Goal: Transaction & Acquisition: Purchase product/service

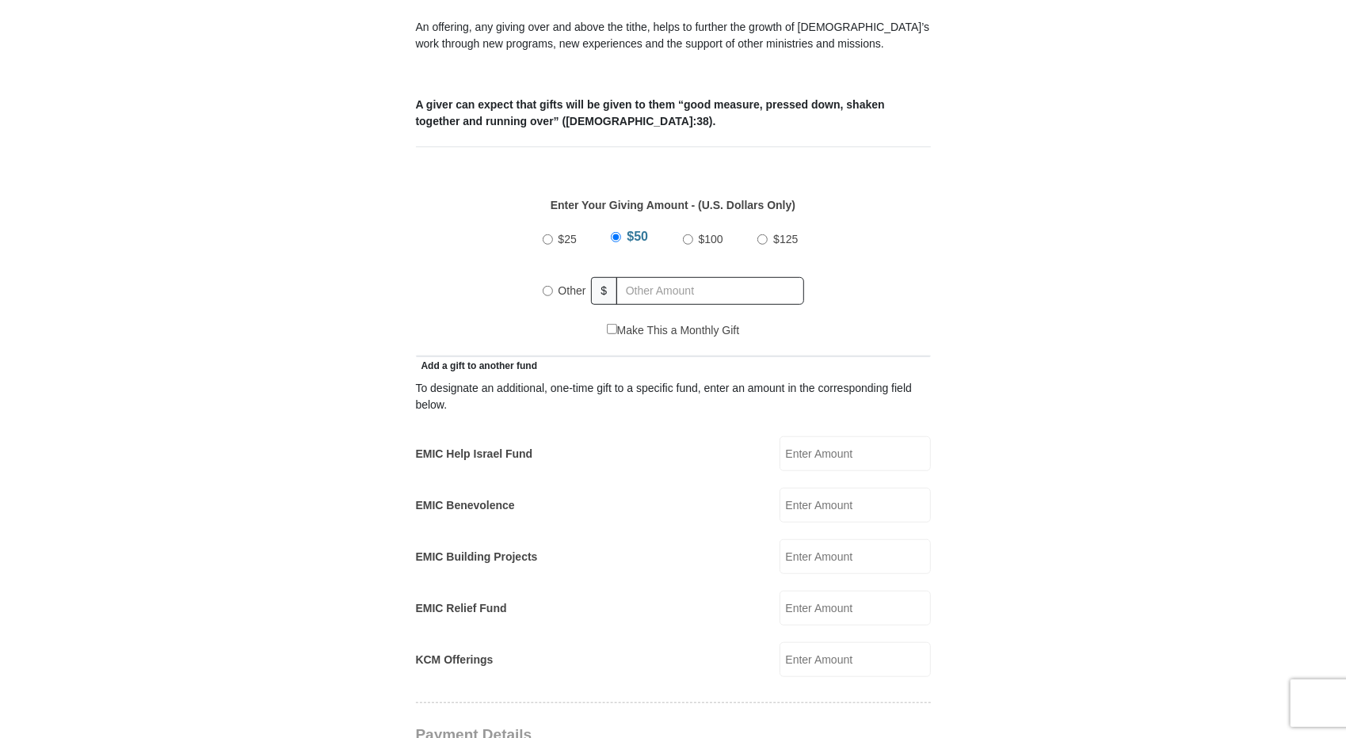
scroll to position [634, 0]
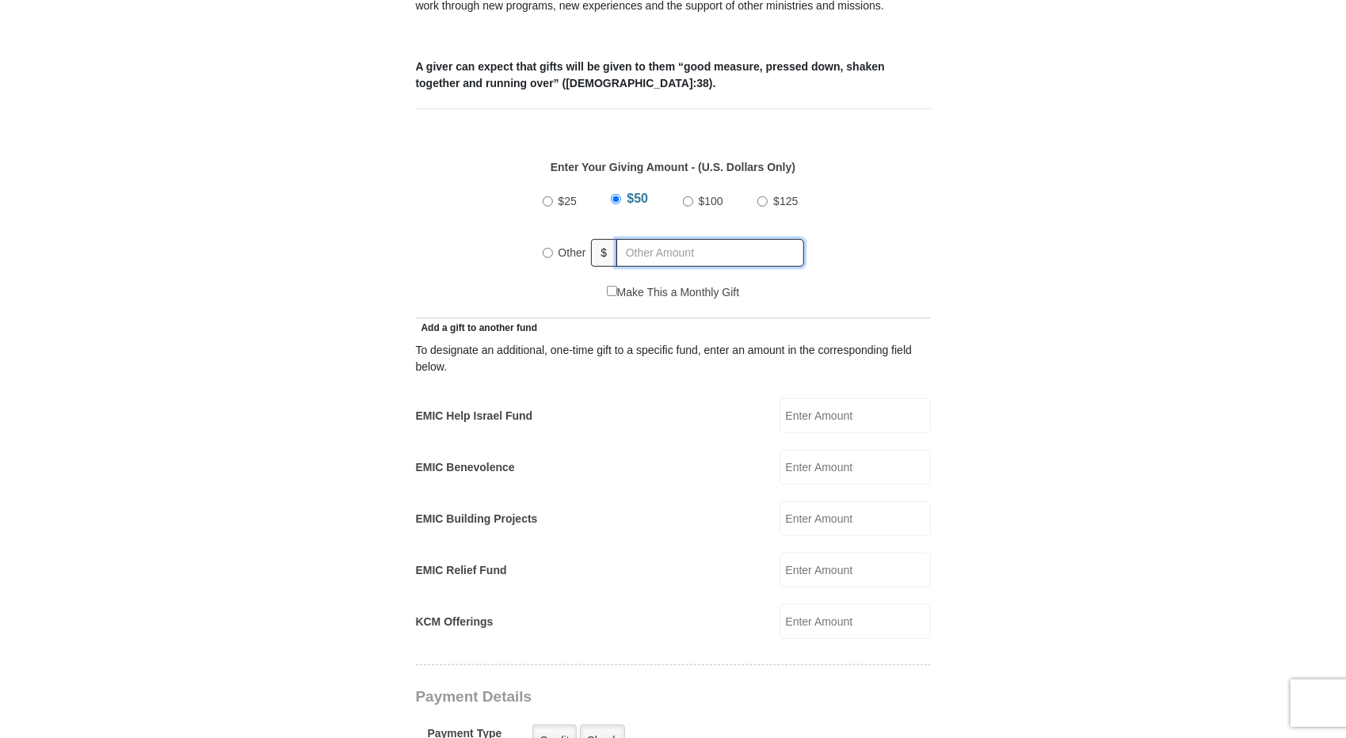
radio input "true"
click at [696, 239] on input "text" at bounding box center [713, 253] width 181 height 28
type input "3000"
click at [279, 222] on form "[GEOGRAPHIC_DATA][DEMOGRAPHIC_DATA] Online Giving Because of gifts like yours, …" at bounding box center [673, 589] width 903 height 2318
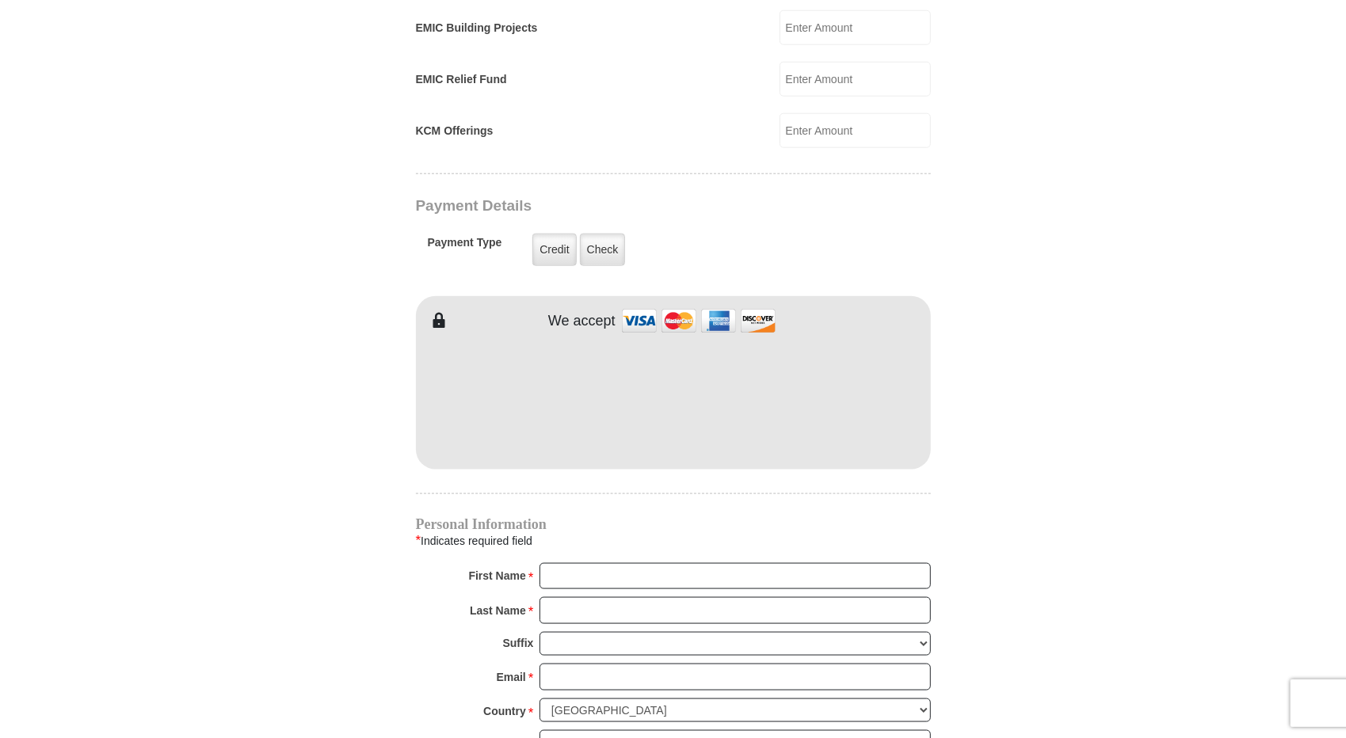
scroll to position [1268, 0]
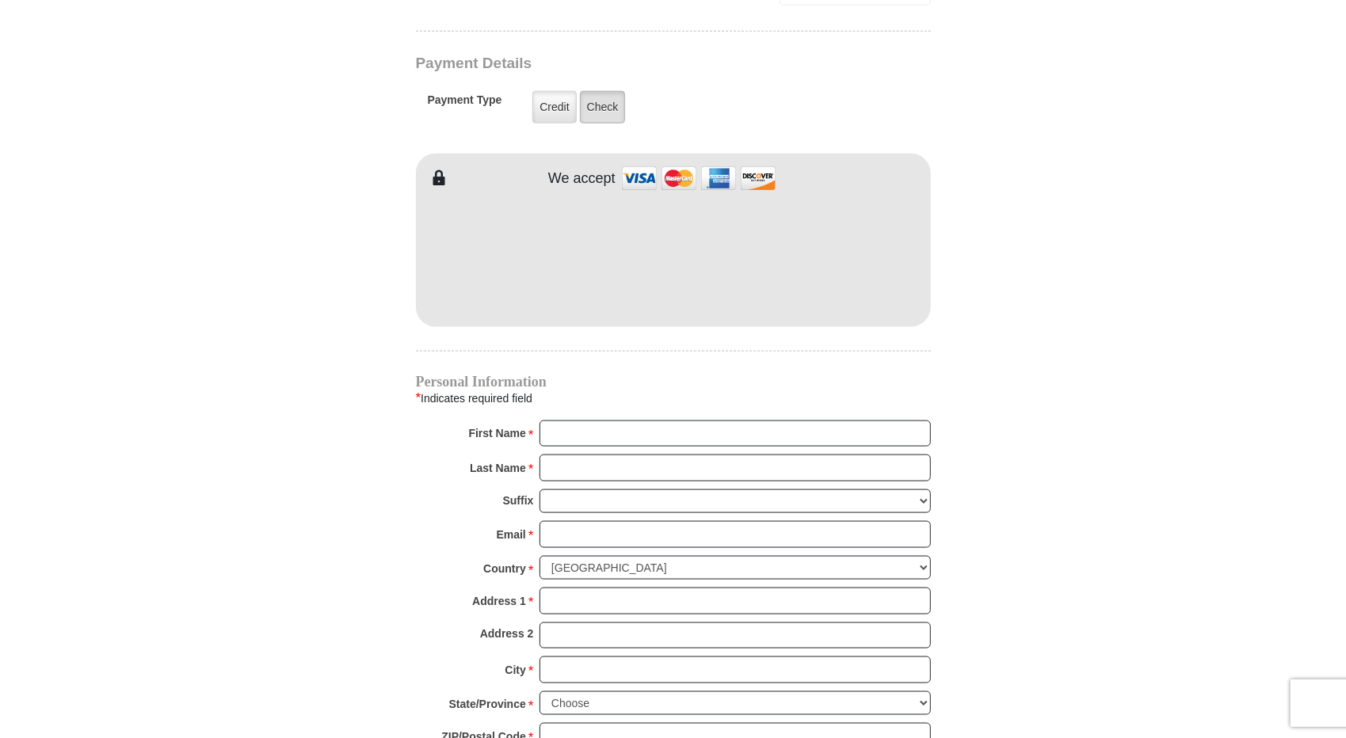
click at [610, 91] on label "Check" at bounding box center [603, 107] width 46 height 32
click at [0, 0] on input "Check" at bounding box center [0, 0] width 0 height 0
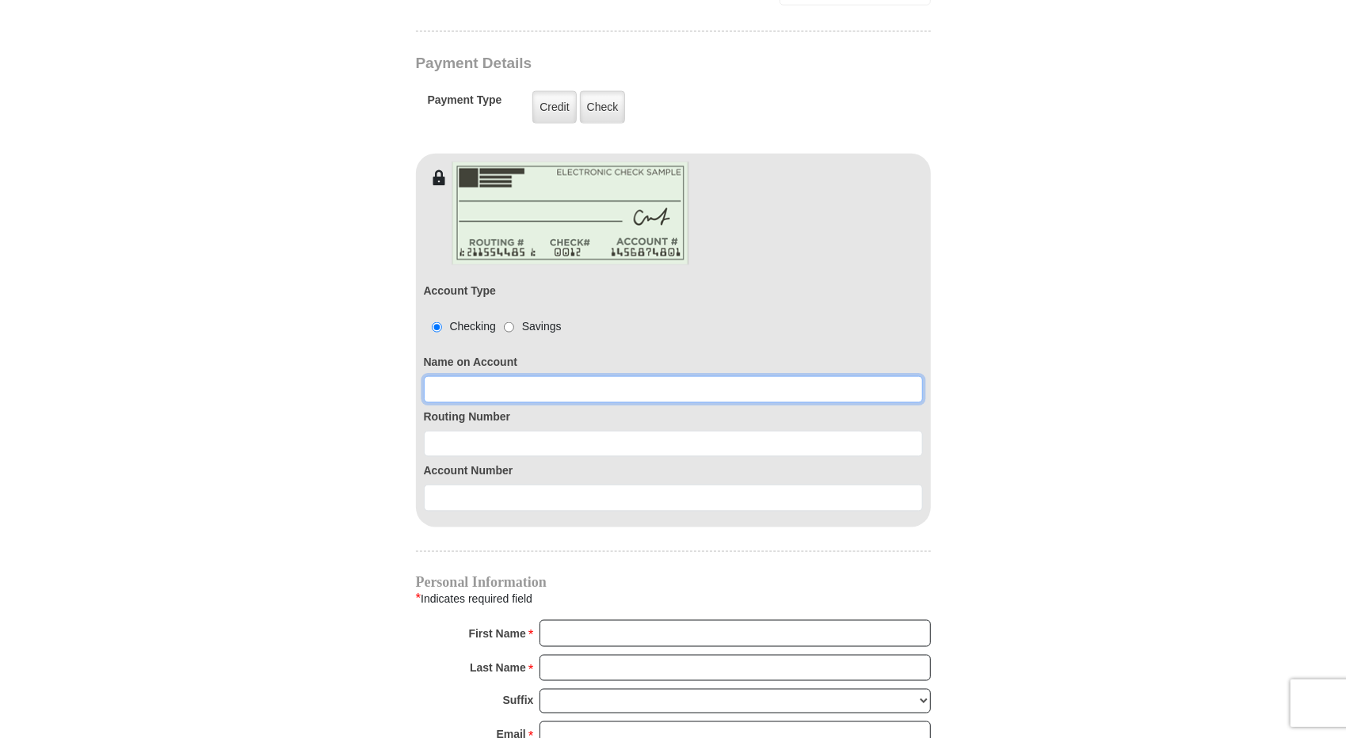
click at [477, 376] on input at bounding box center [673, 389] width 499 height 27
type input "[PERSON_NAME]"
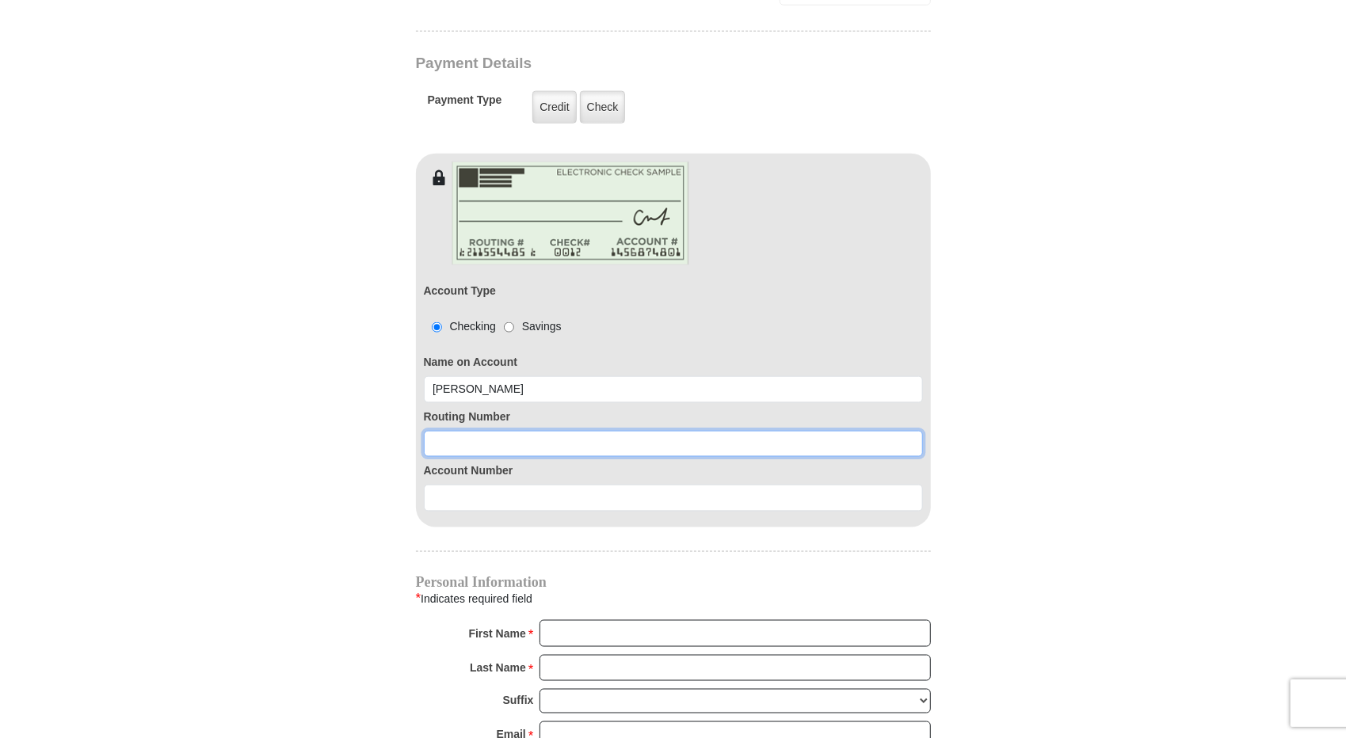
click at [474, 431] on input at bounding box center [673, 444] width 499 height 27
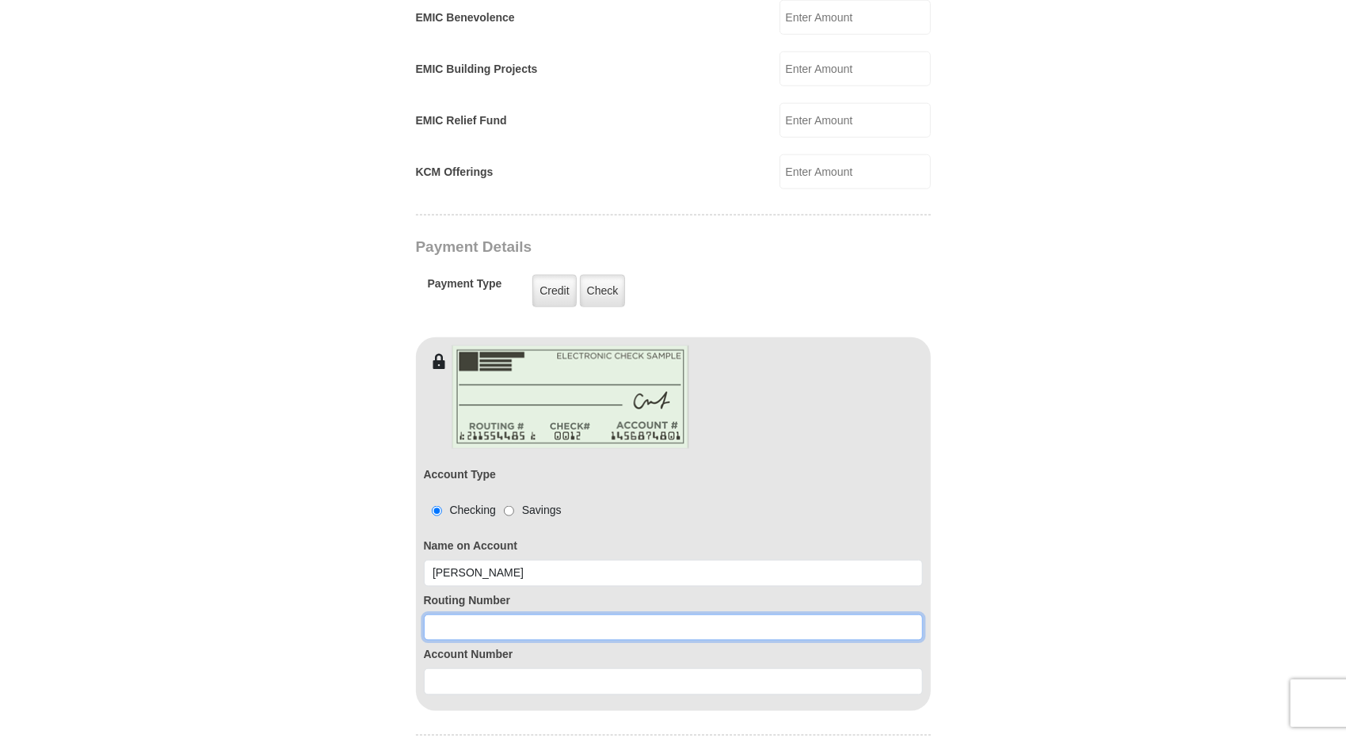
scroll to position [1097, 0]
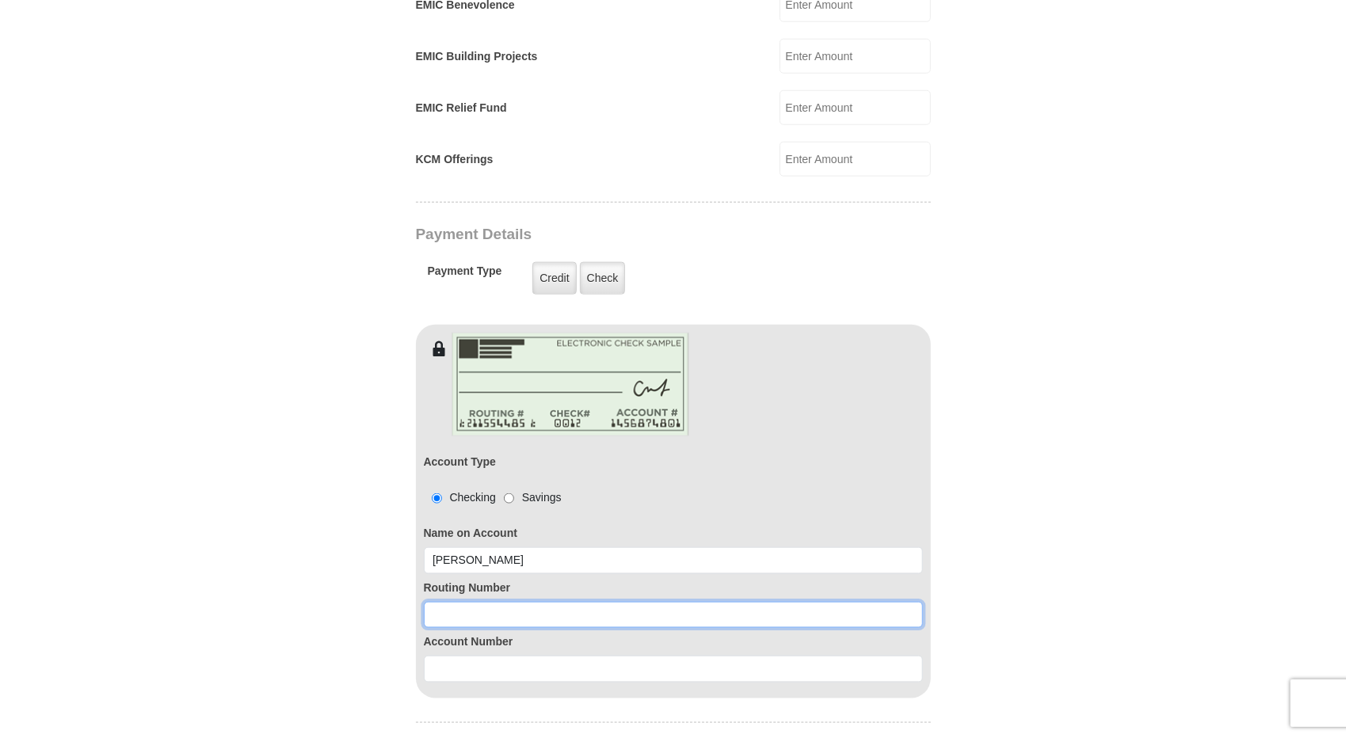
click at [497, 602] on input at bounding box center [673, 615] width 499 height 27
type input "071921891"
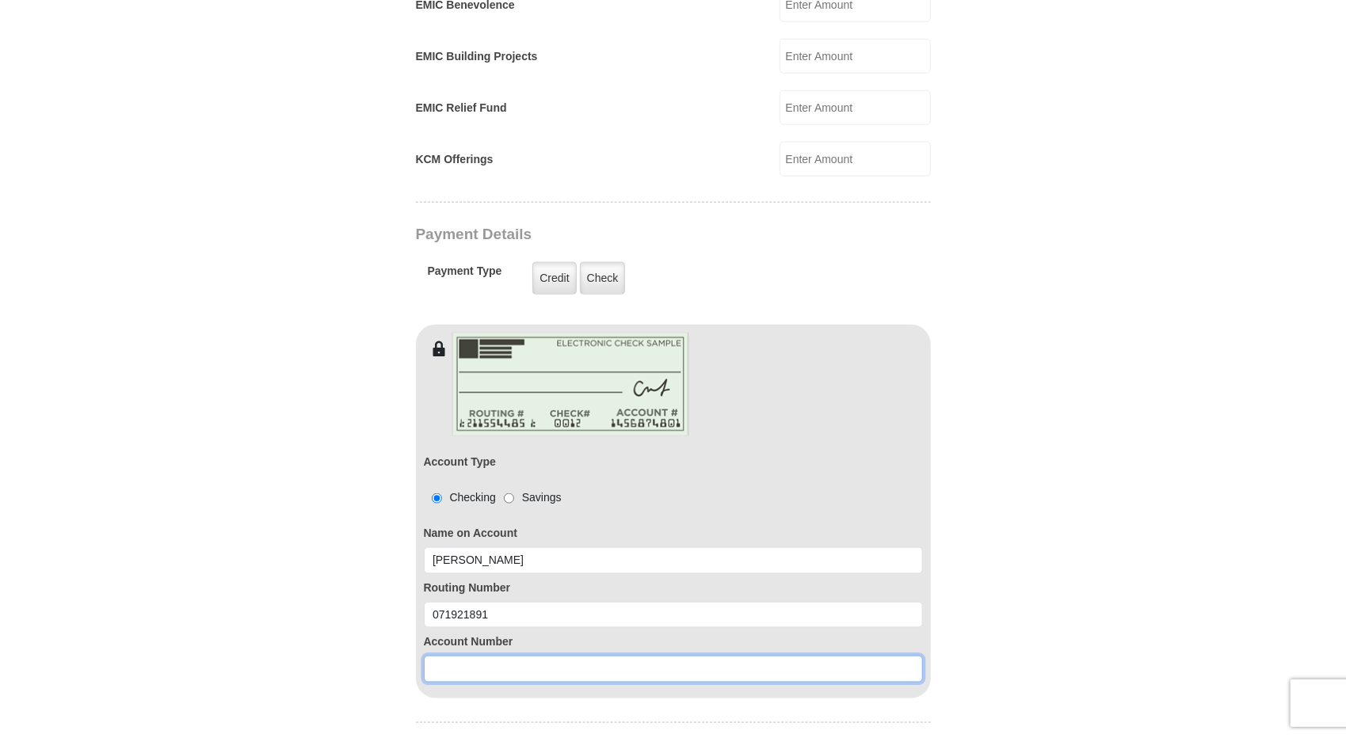
click at [482, 656] on input at bounding box center [673, 669] width 499 height 27
type input "4942210392"
click at [303, 516] on form "[GEOGRAPHIC_DATA][DEMOGRAPHIC_DATA] Online Giving Because of gifts like yours, …" at bounding box center [673, 225] width 903 height 2517
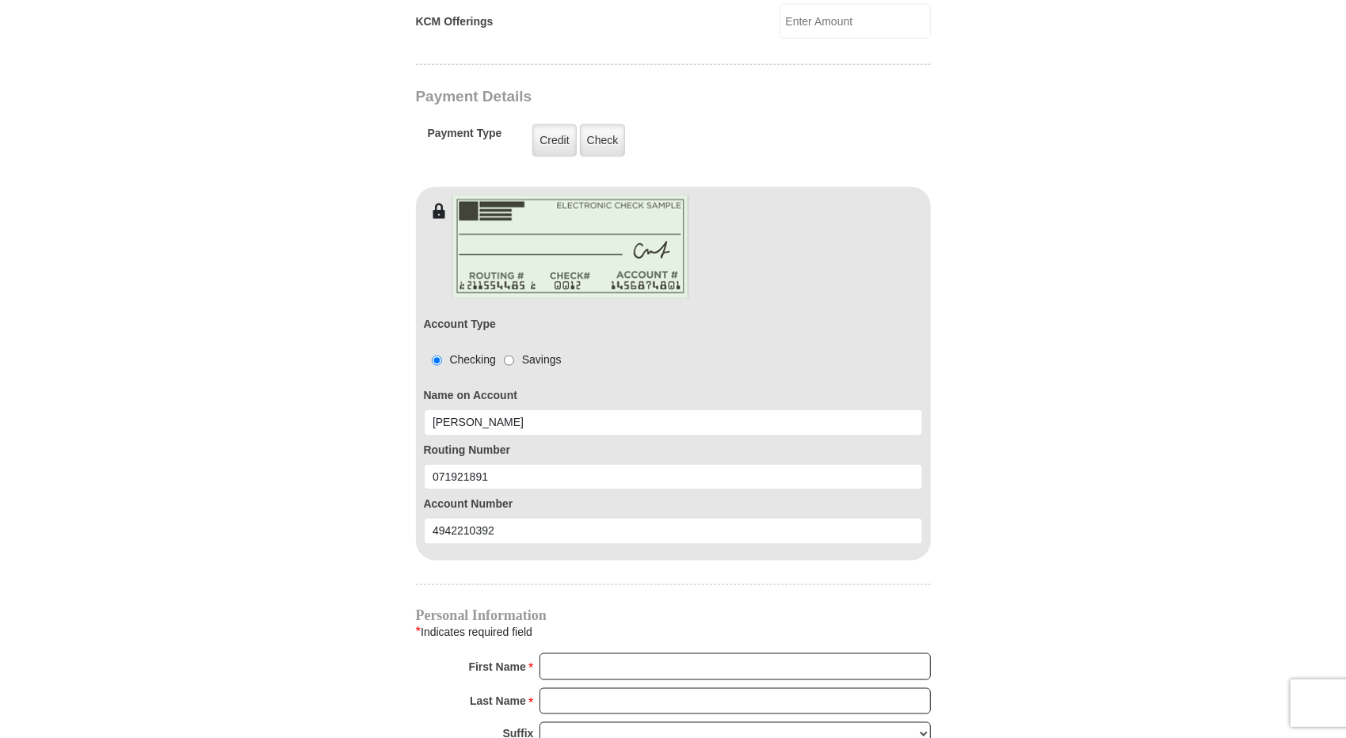
scroll to position [1334, 0]
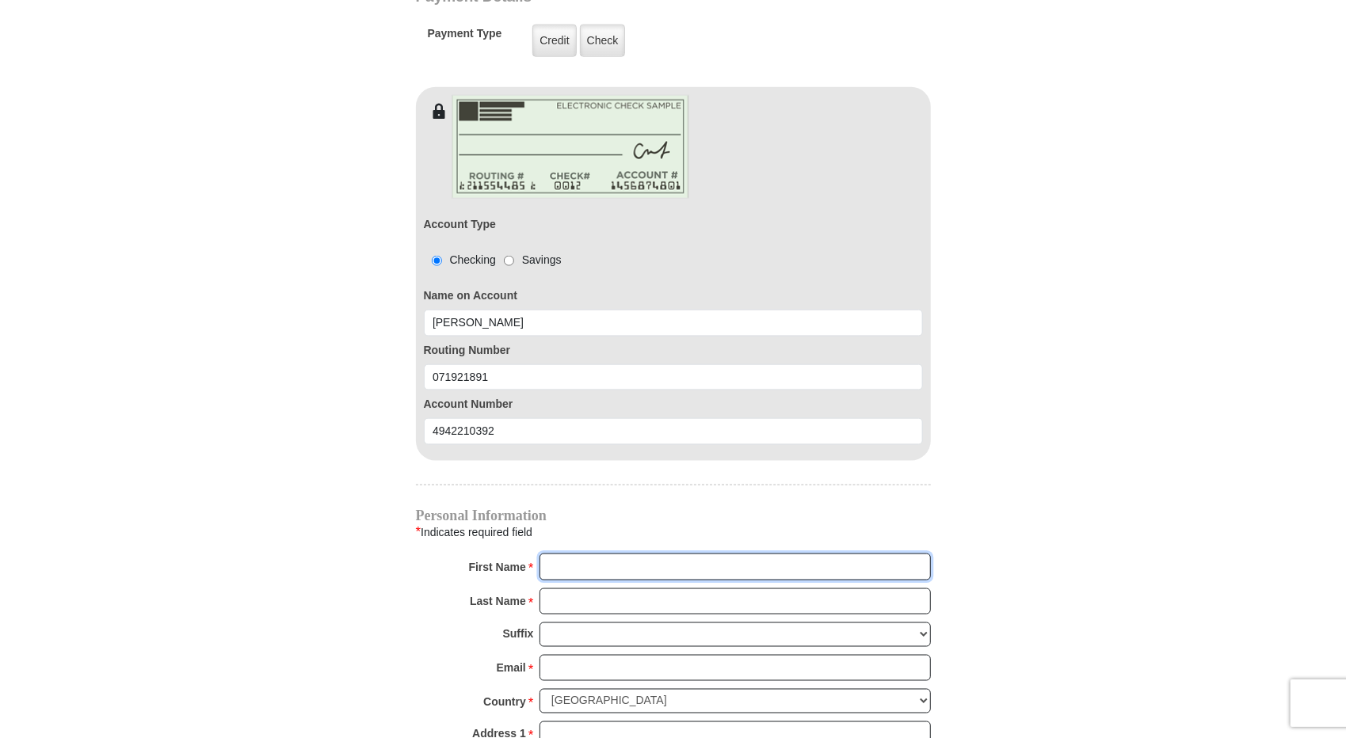
click at [621, 554] on input "First Name *" at bounding box center [735, 567] width 391 height 27
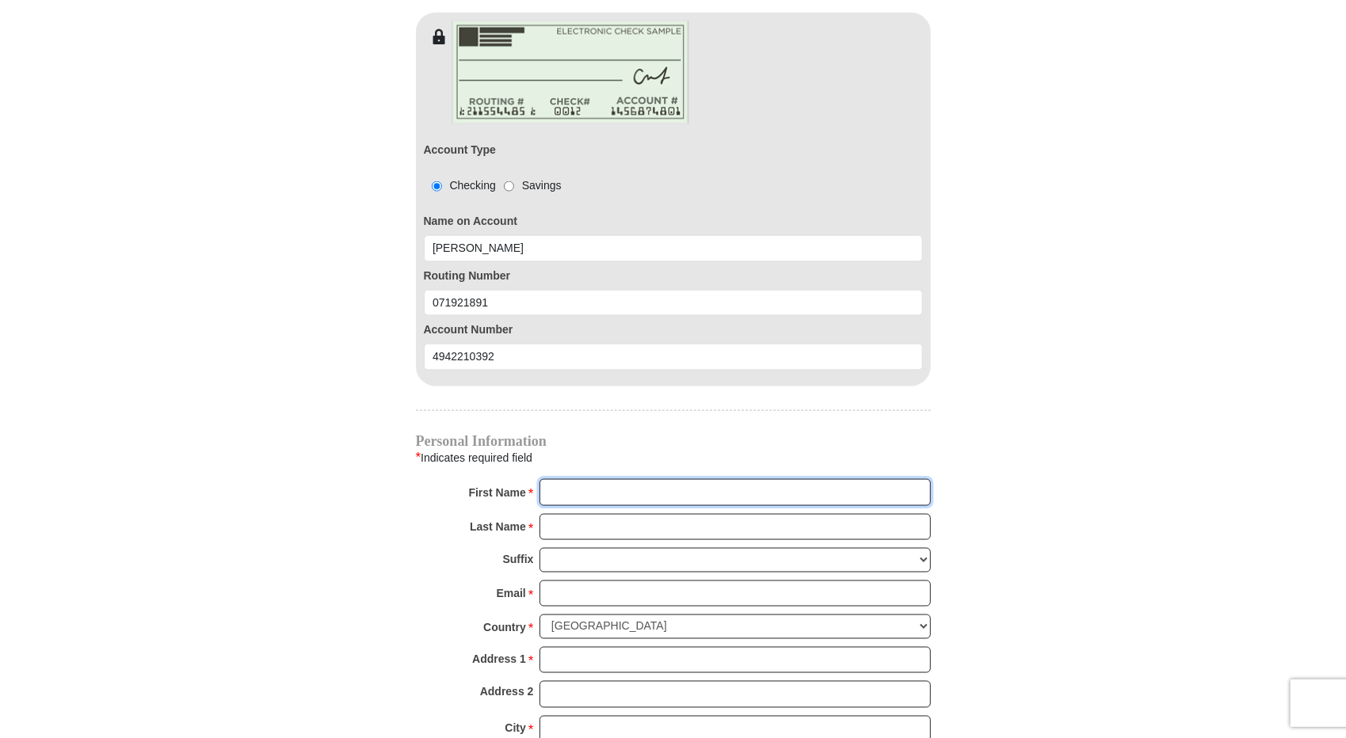
scroll to position [1414, 0]
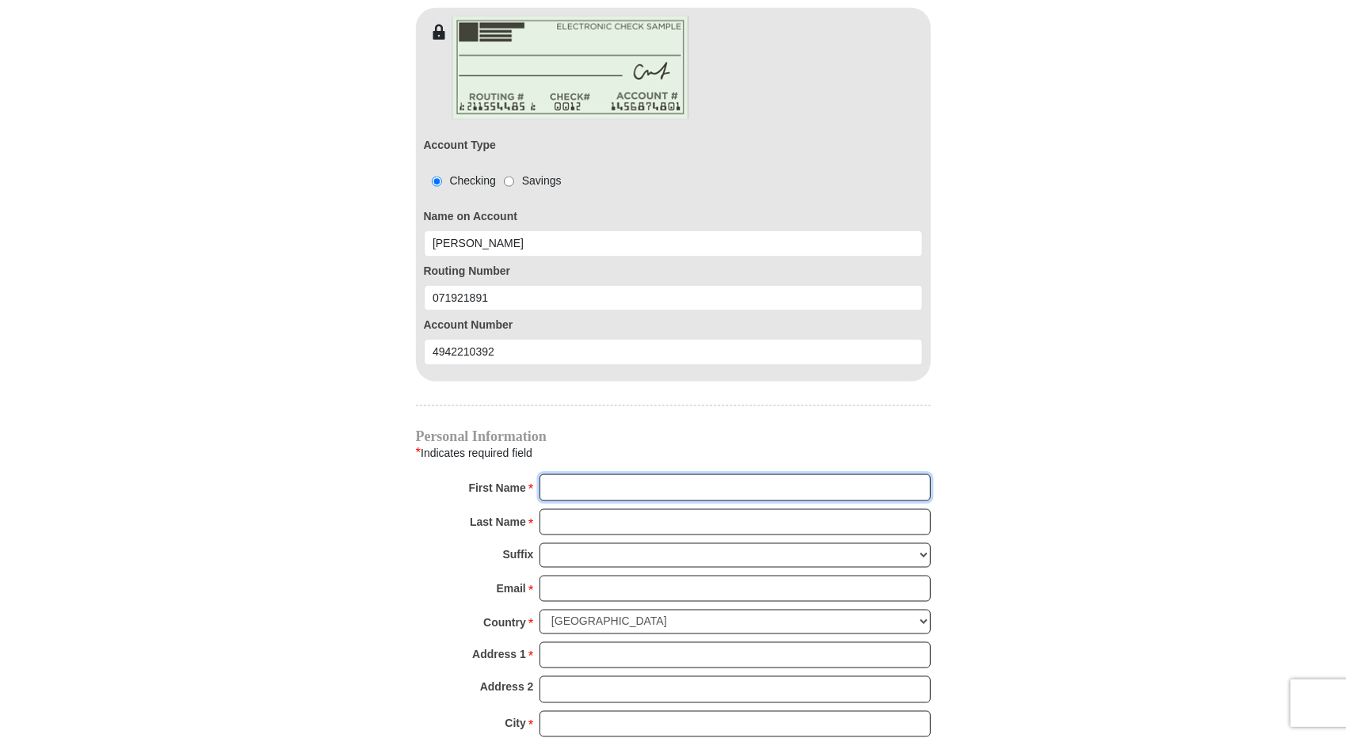
click at [561, 475] on input "First Name *" at bounding box center [735, 488] width 391 height 27
type input "[PERSON_NAME]"
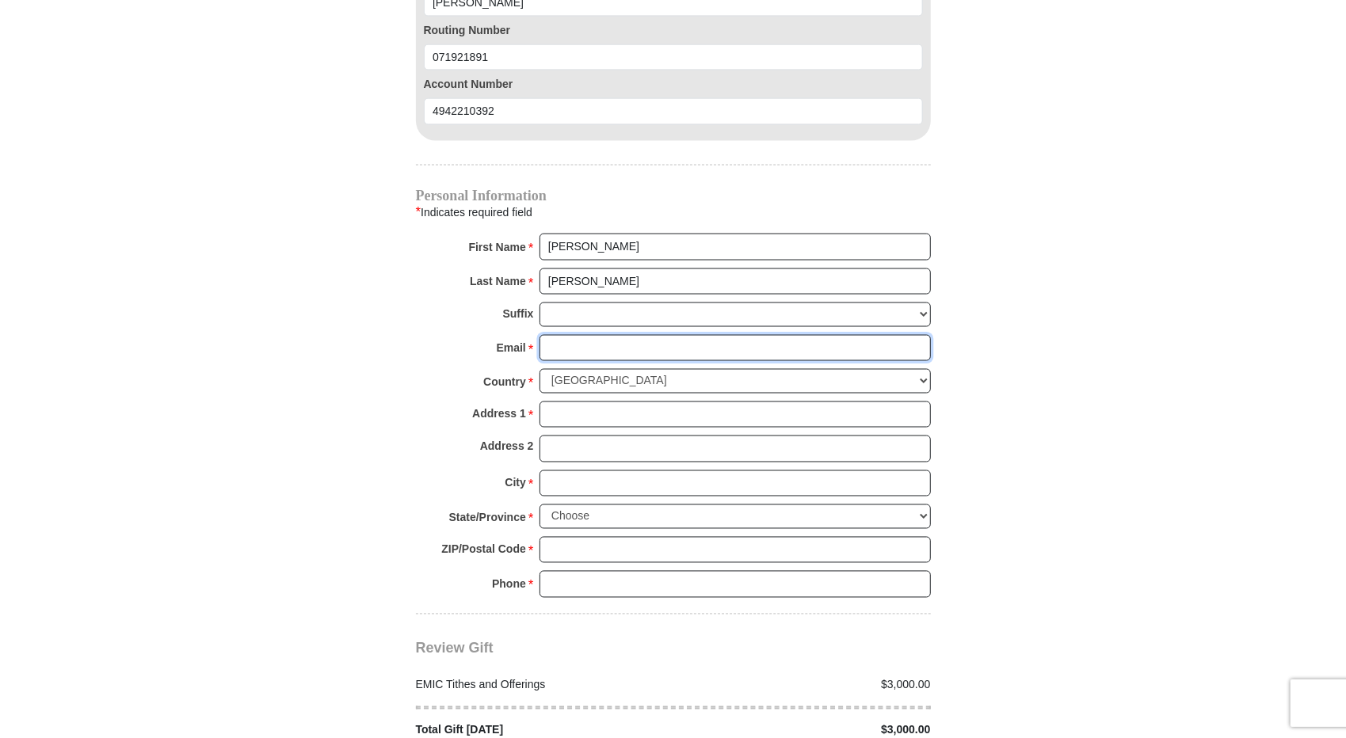
scroll to position [1651, 0]
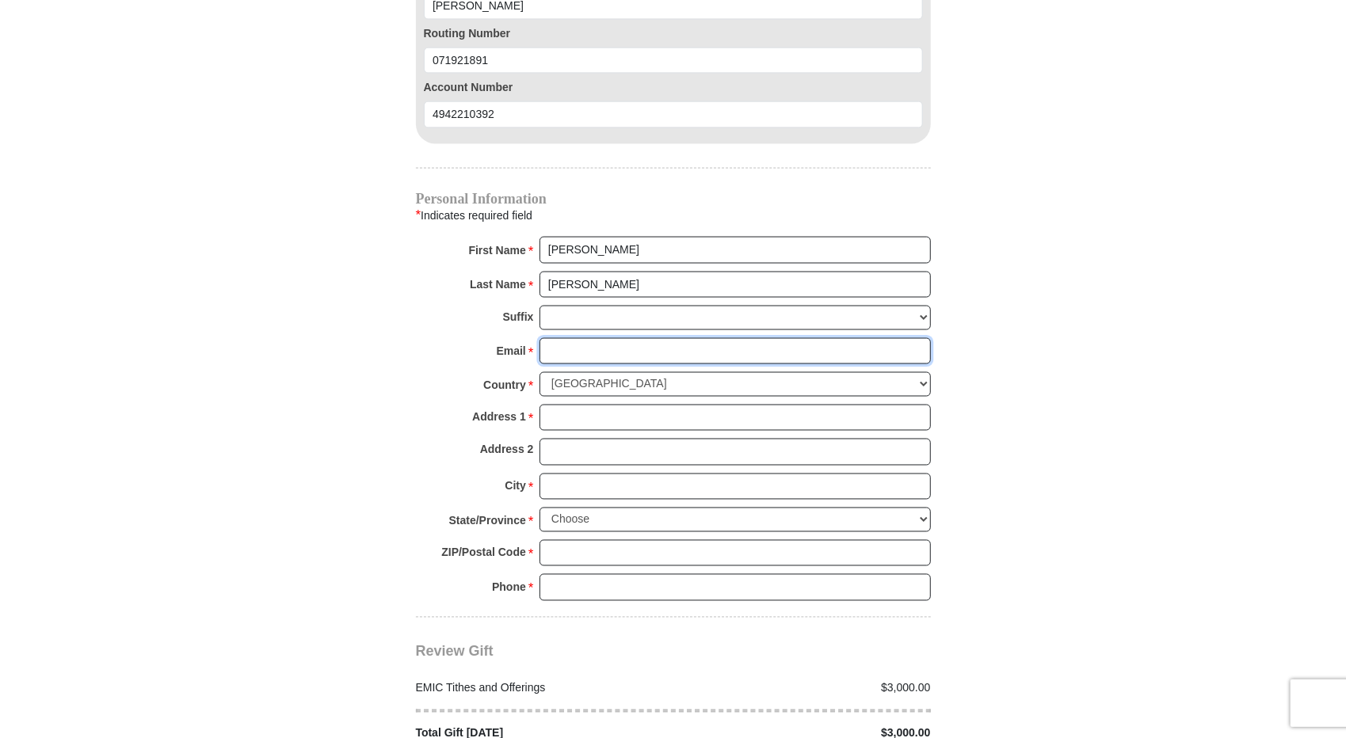
click at [594, 338] on input "Email *" at bounding box center [735, 351] width 391 height 27
click at [596, 338] on input "Email *" at bounding box center [735, 351] width 391 height 27
type input "r"
type input "[PERSON_NAME][EMAIL_ADDRESS][DOMAIN_NAME]"
type input "[STREET_ADDRESS]"
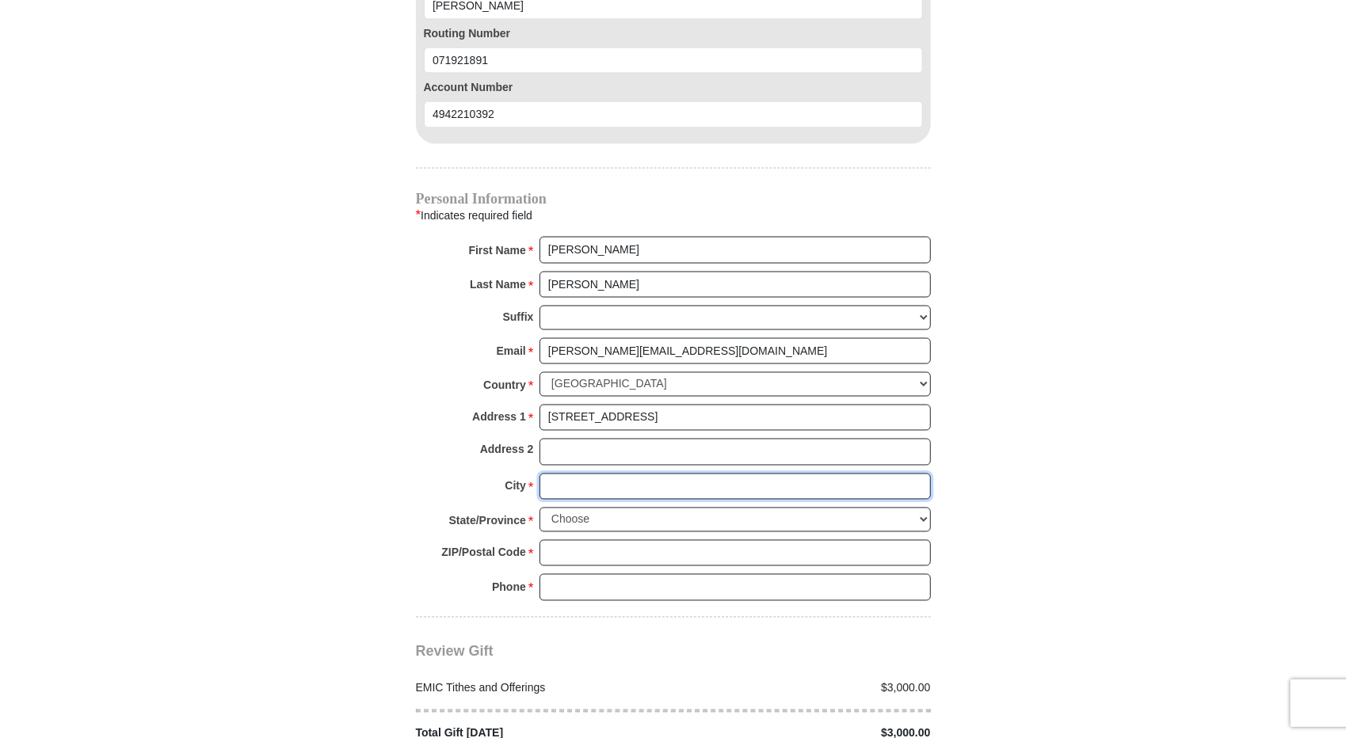
type input "CELINA"
select select "[GEOGRAPHIC_DATA]"
type input "75009"
type input "9727547863"
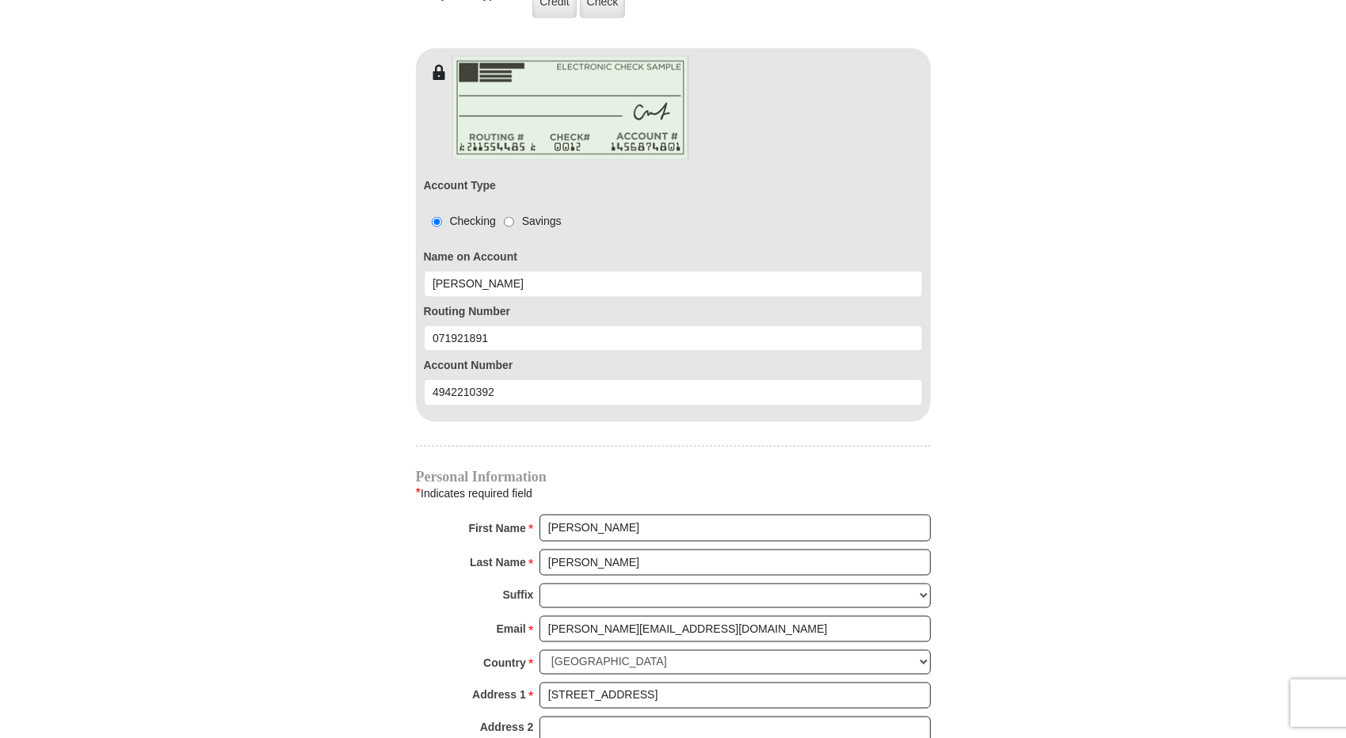
scroll to position [1255, 0]
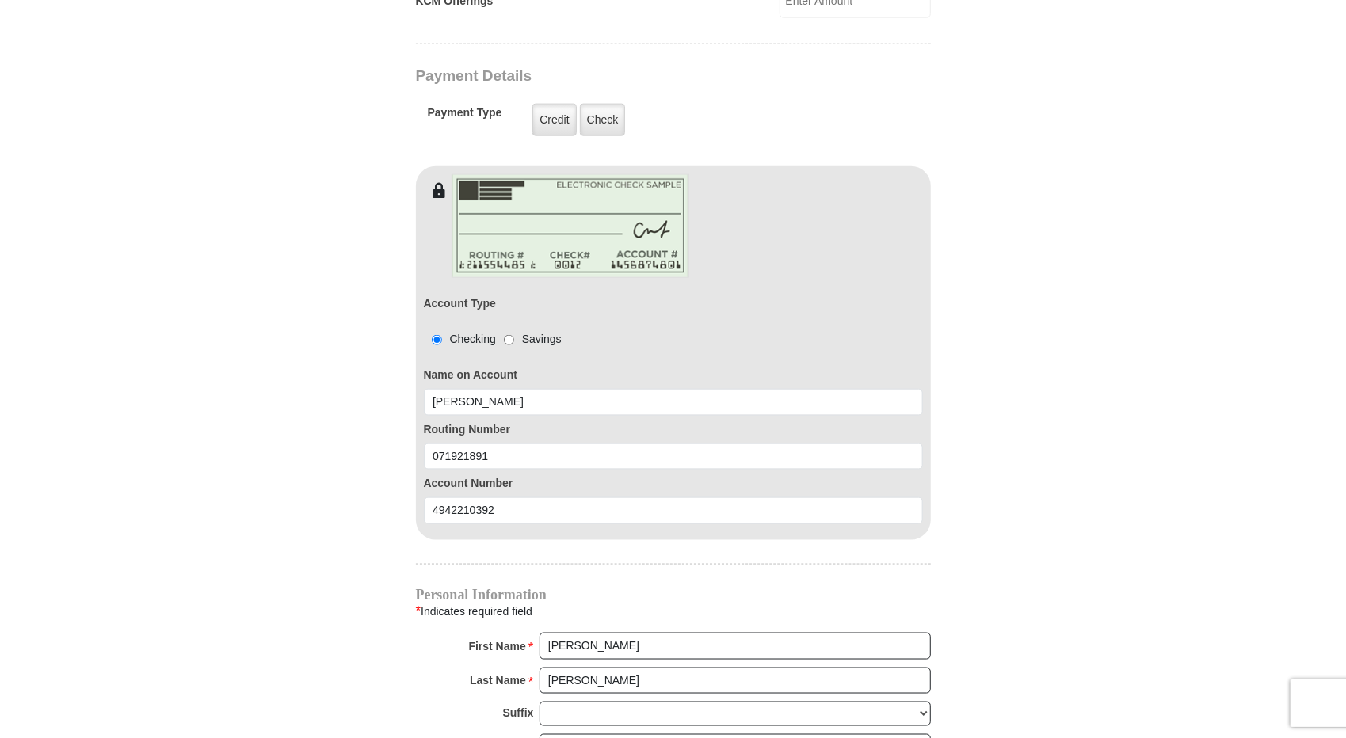
click at [276, 394] on form "[GEOGRAPHIC_DATA][DEMOGRAPHIC_DATA] Online Giving Because of gifts like yours, …" at bounding box center [673, 66] width 903 height 2517
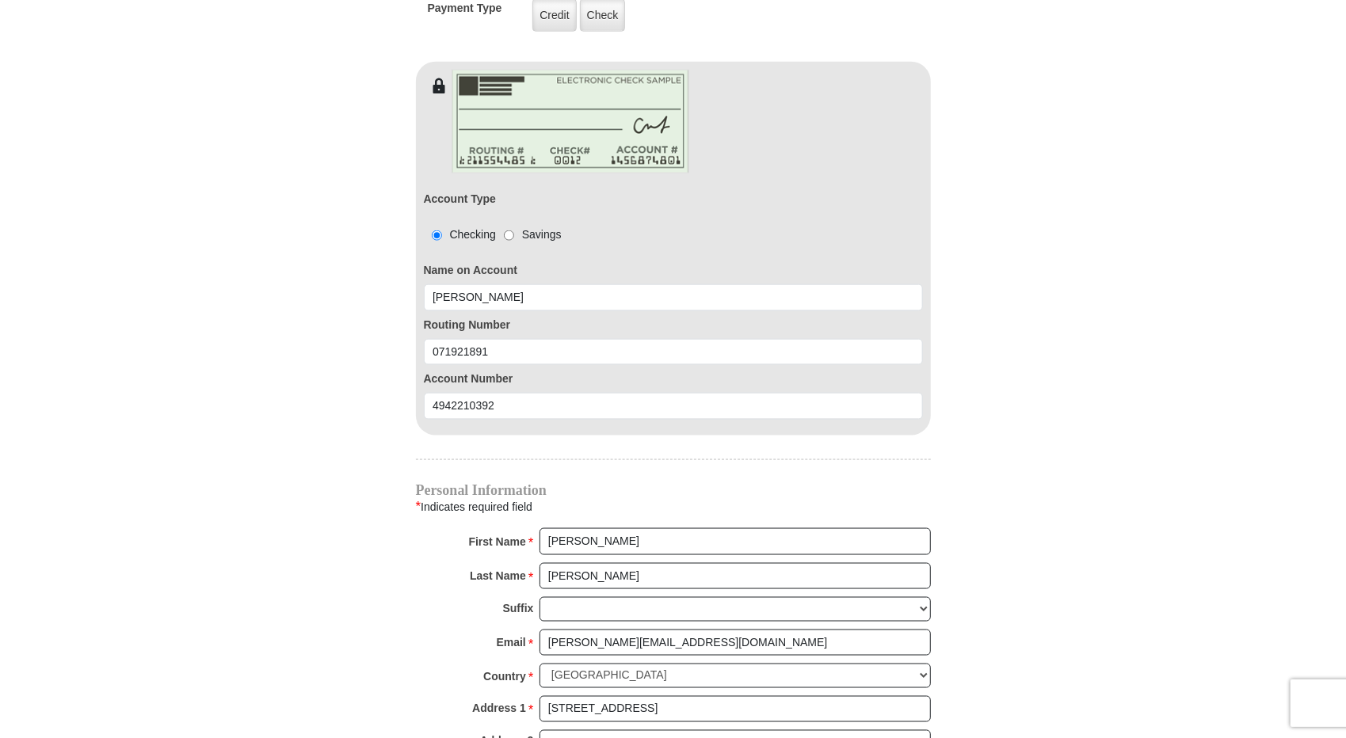
scroll to position [1572, 0]
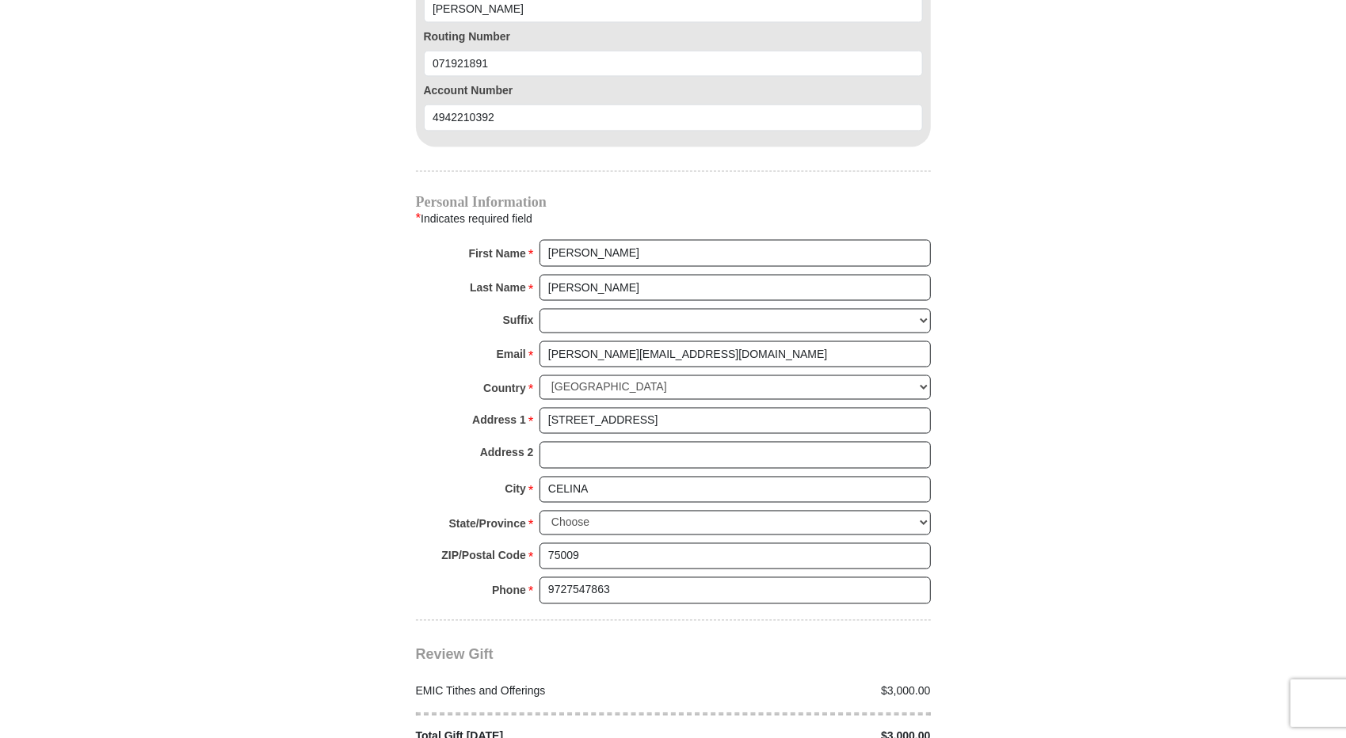
scroll to position [1651, 0]
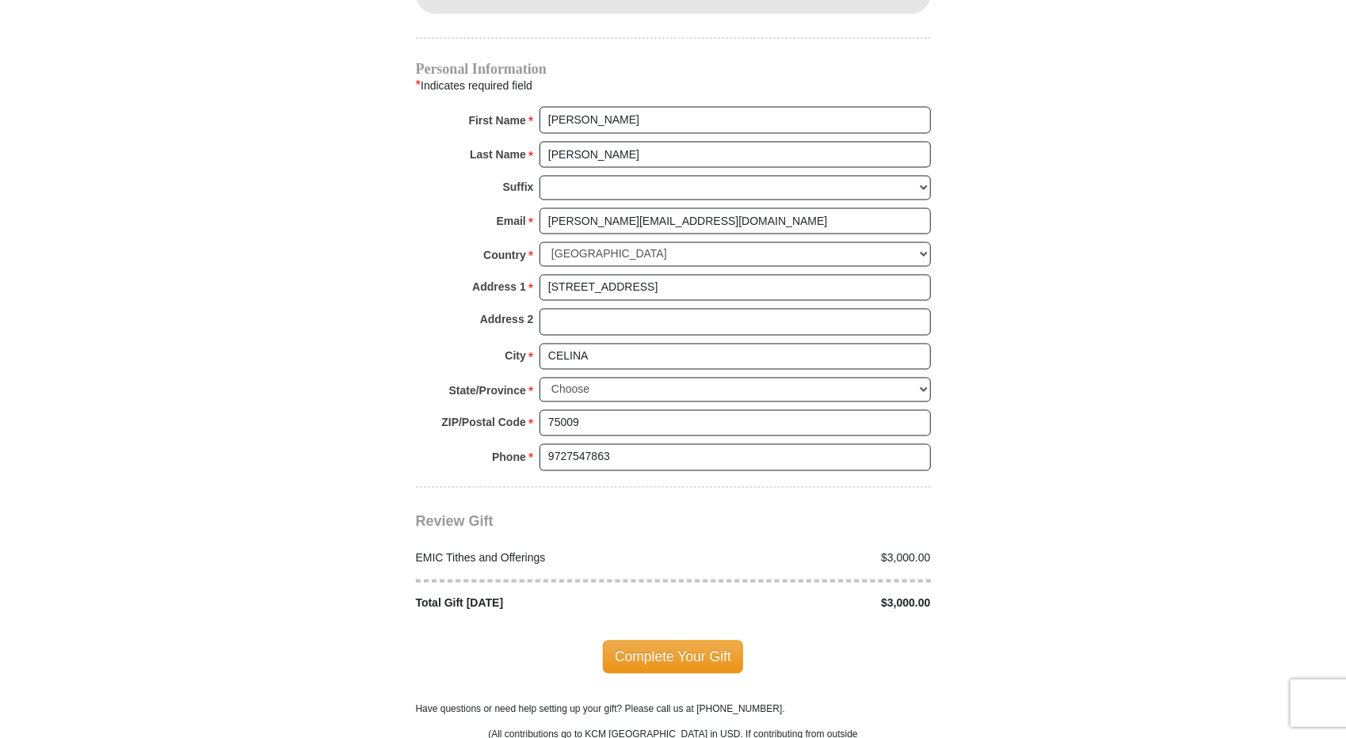
scroll to position [2047, 0]
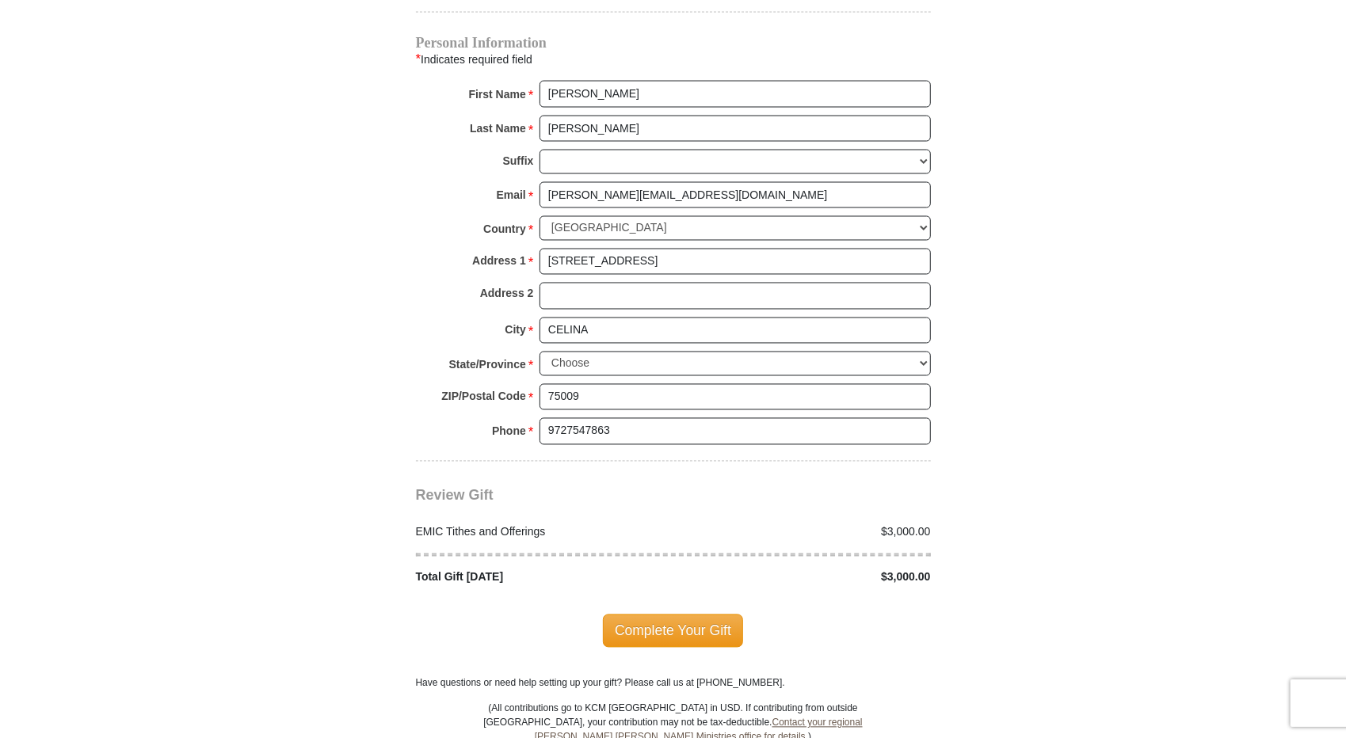
scroll to position [1810, 0]
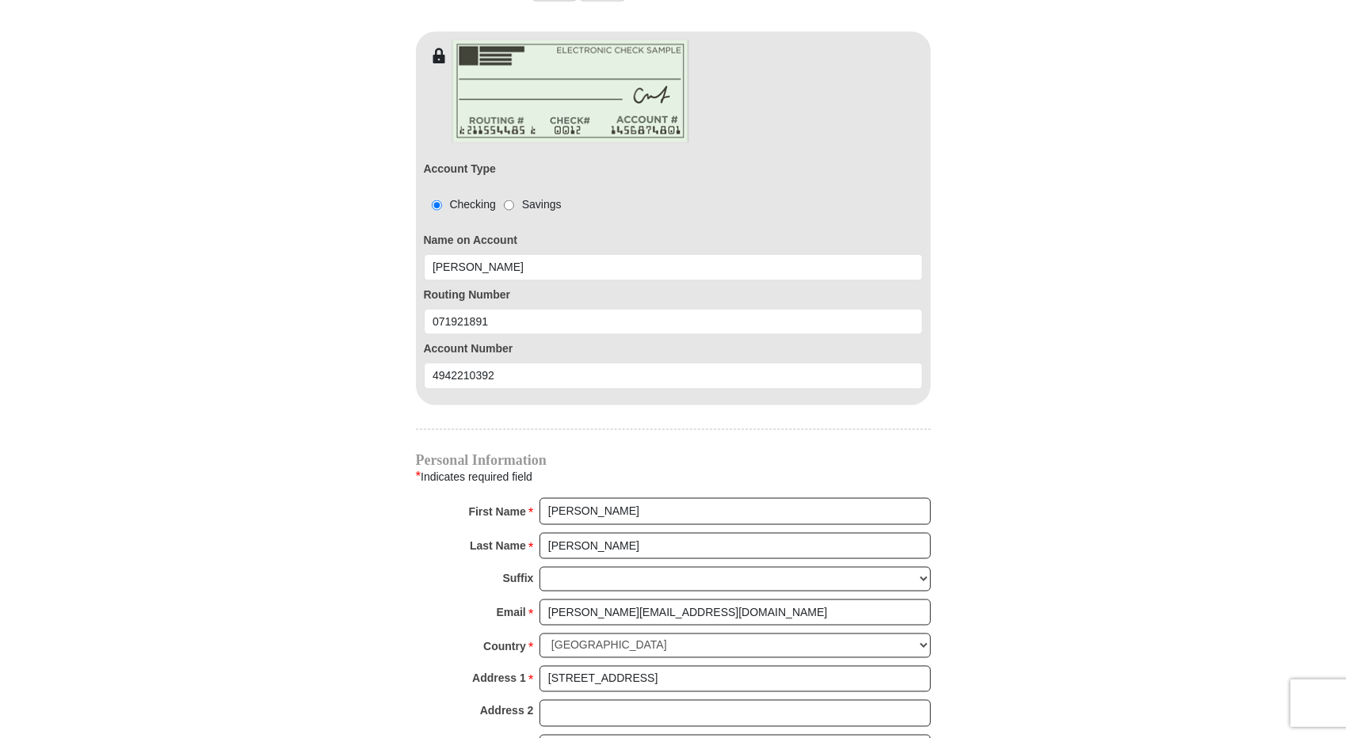
scroll to position [1176, 0]
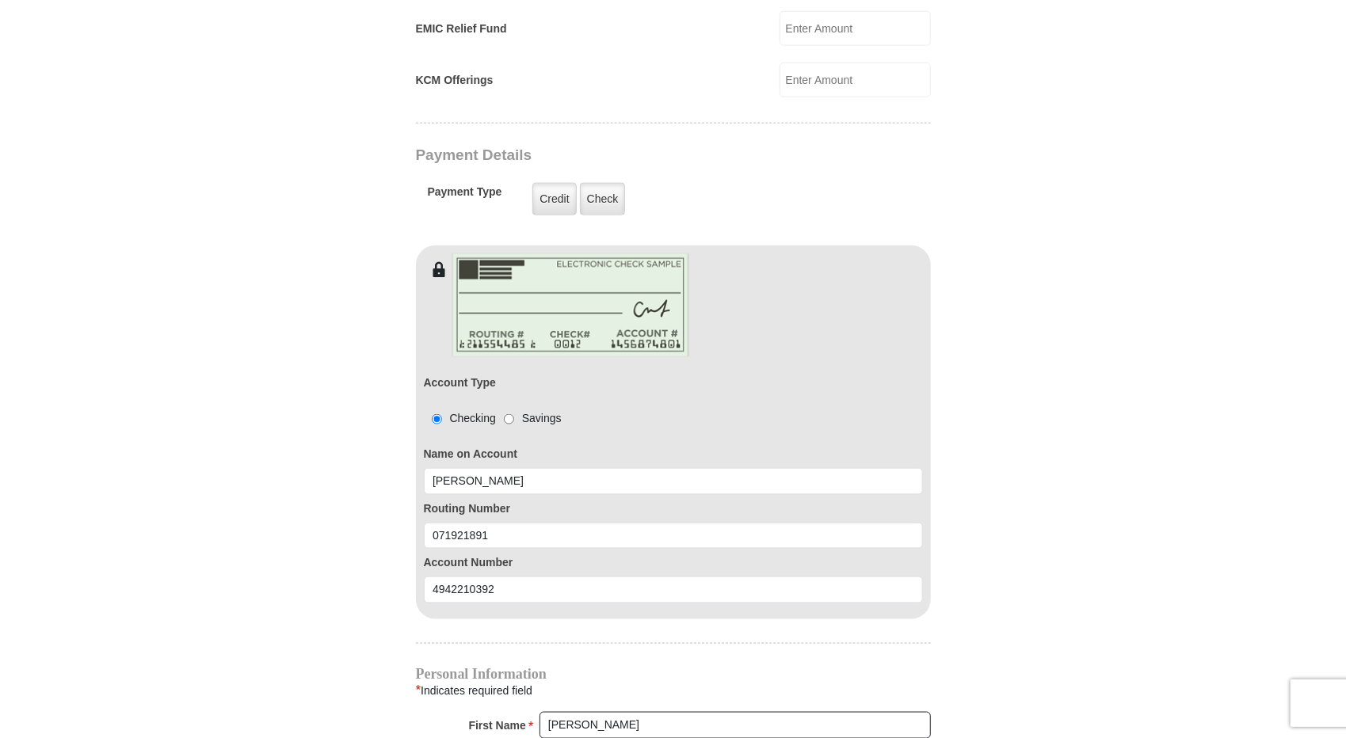
click at [193, 357] on body "[GEOGRAPHIC_DATA][DEMOGRAPHIC_DATA] Online Giving Because of gifts like yours, …" at bounding box center [673, 362] width 1346 height 3076
click at [184, 367] on body "[GEOGRAPHIC_DATA][DEMOGRAPHIC_DATA] Online Giving Because of gifts like yours, …" at bounding box center [673, 362] width 1346 height 3076
click at [185, 394] on body "[GEOGRAPHIC_DATA][DEMOGRAPHIC_DATA] Online Giving Because of gifts like yours, …" at bounding box center [673, 362] width 1346 height 3076
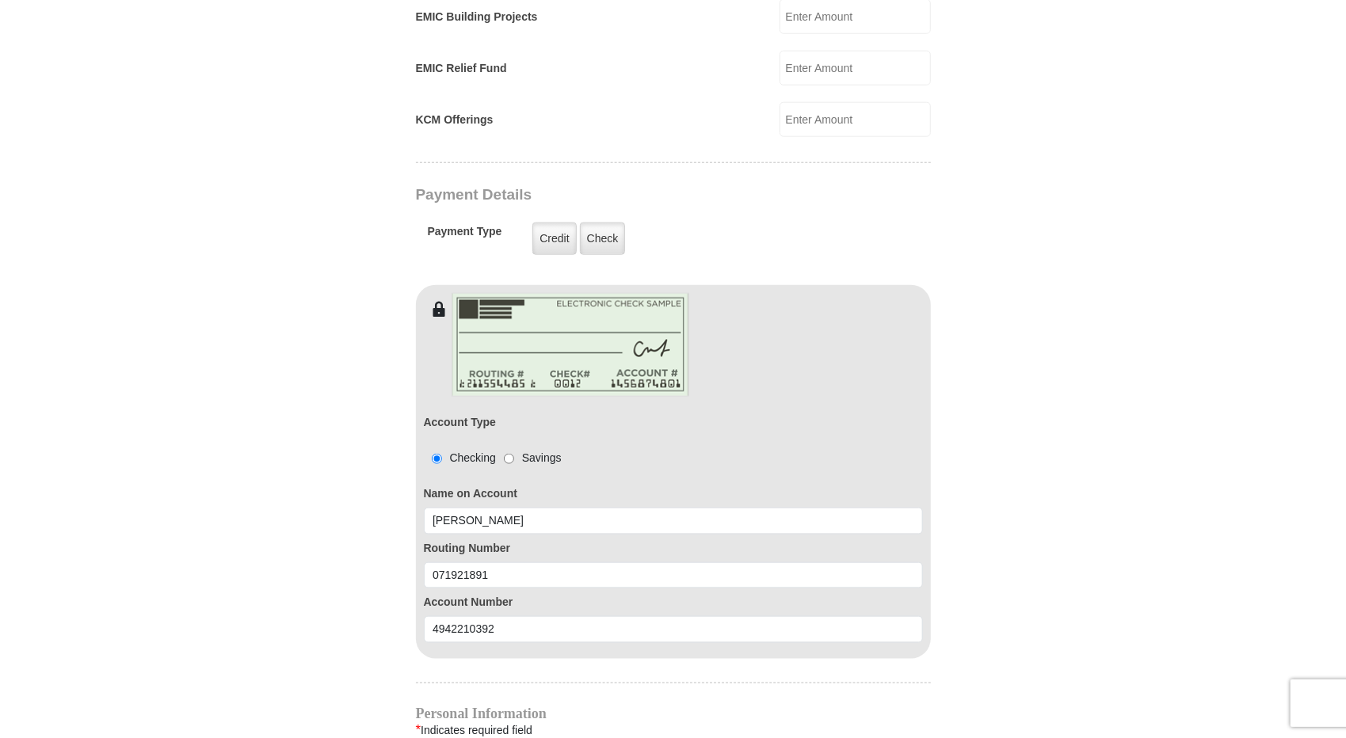
scroll to position [938, 0]
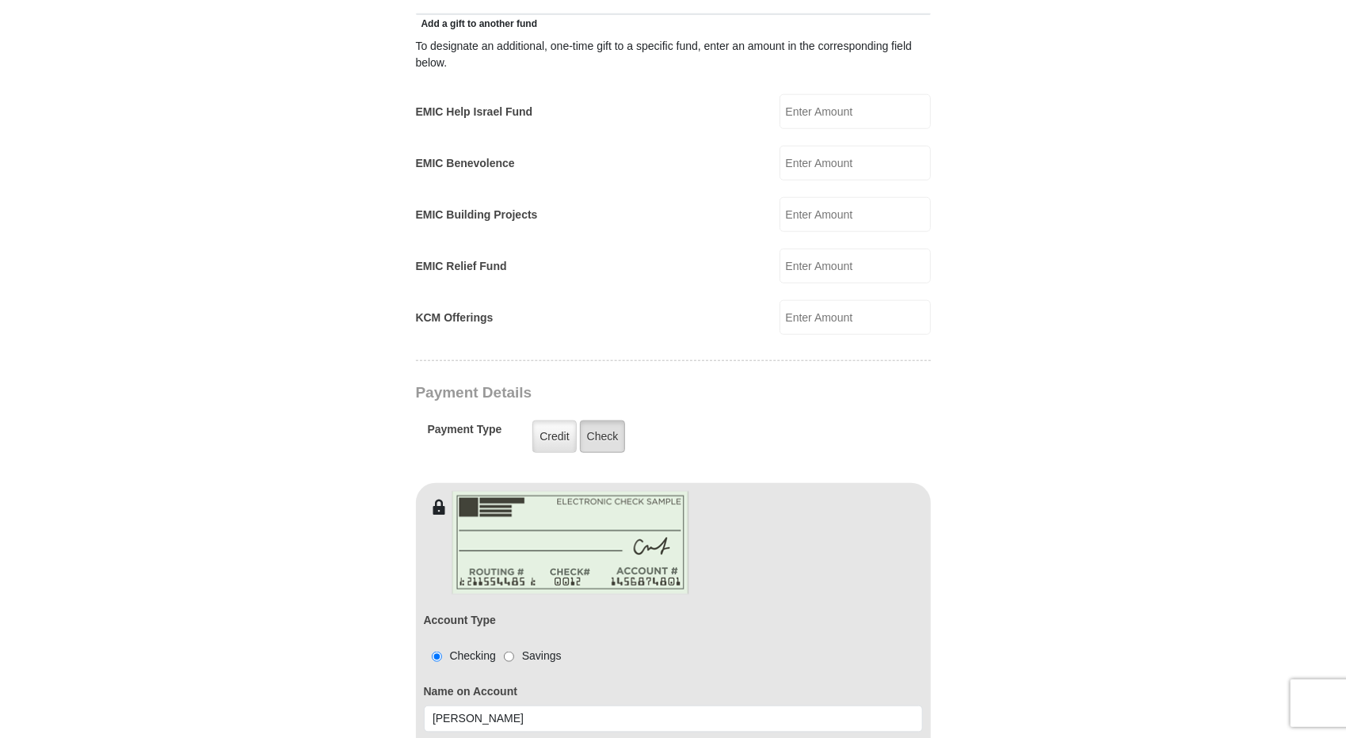
click at [600, 421] on label "Check" at bounding box center [603, 437] width 46 height 32
click at [0, 0] on input "Check" at bounding box center [0, 0] width 0 height 0
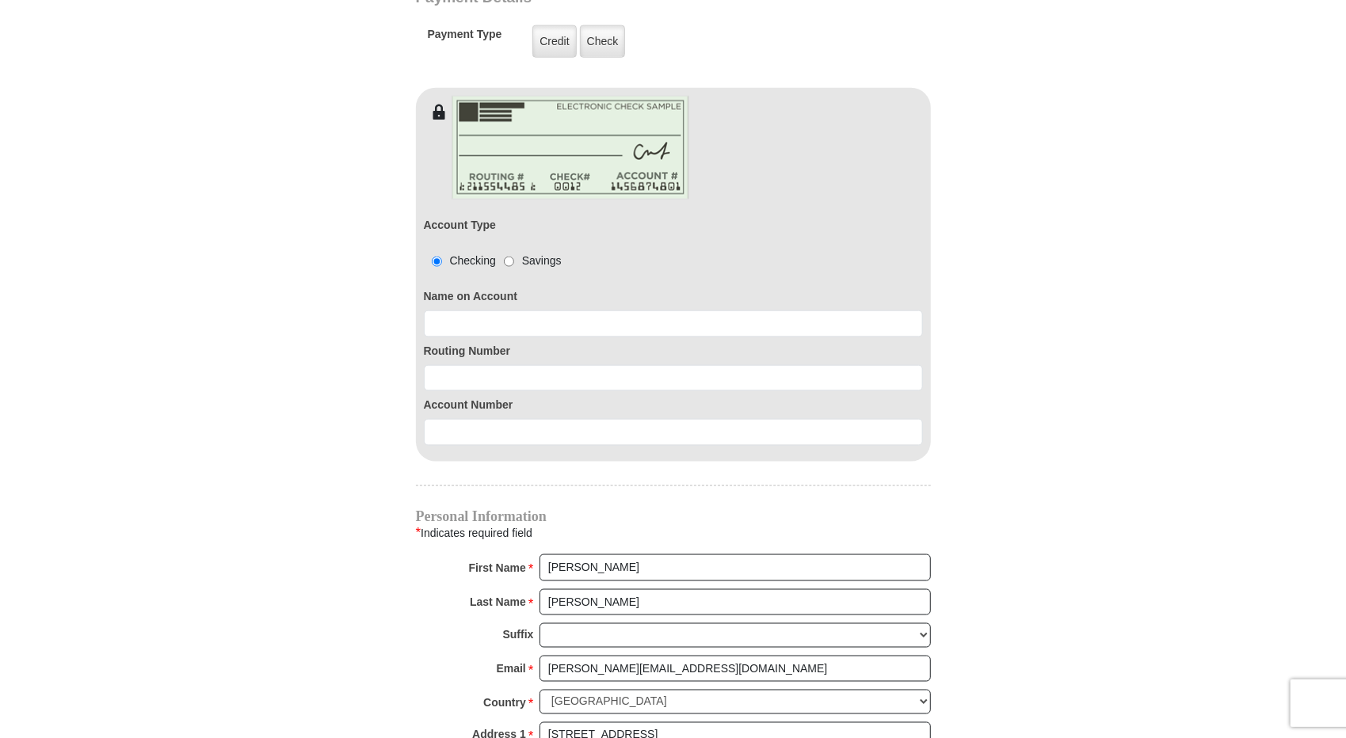
scroll to position [1334, 0]
click at [492, 310] on input at bounding box center [673, 323] width 499 height 27
type input "[PERSON_NAME]"
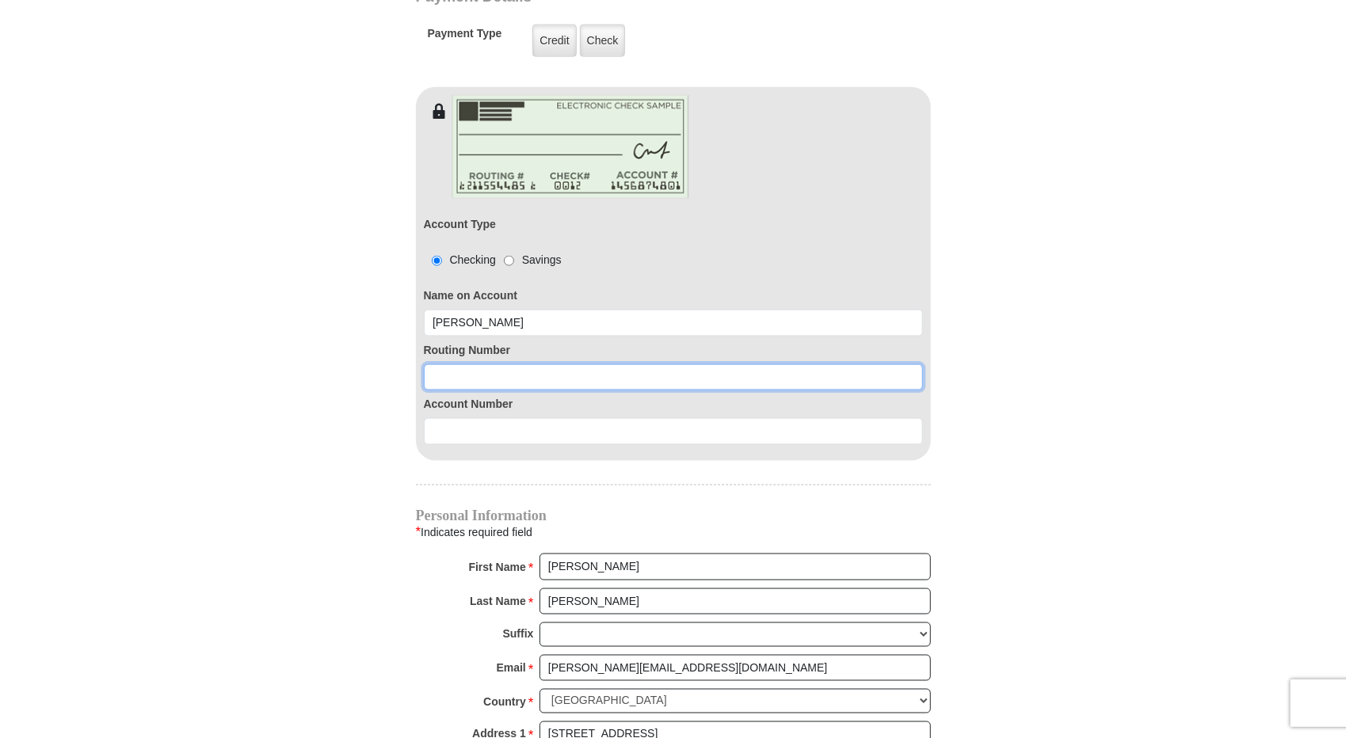
click at [497, 364] on input at bounding box center [673, 377] width 499 height 27
click at [490, 364] on input "0719" at bounding box center [673, 377] width 499 height 27
type input "071921891"
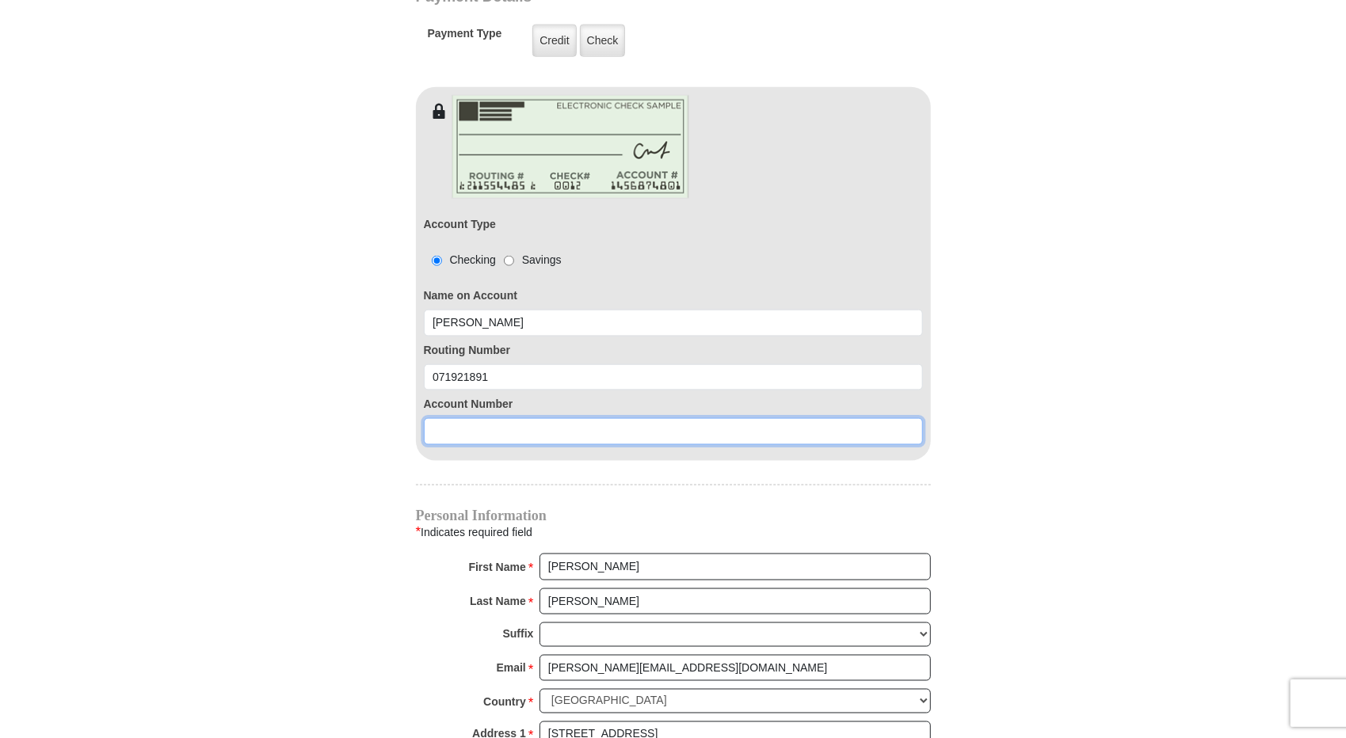
click at [491, 418] on input at bounding box center [673, 431] width 499 height 27
type input "4942210392"
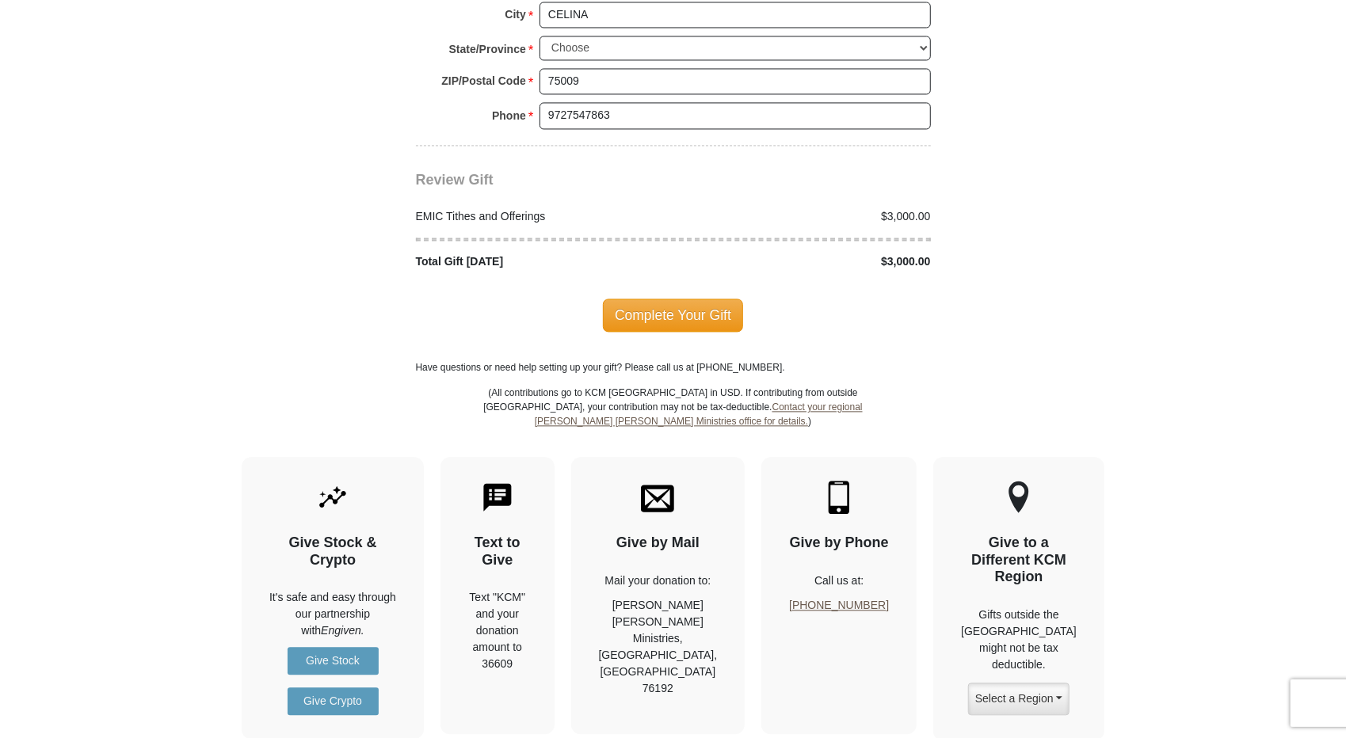
scroll to position [2127, 0]
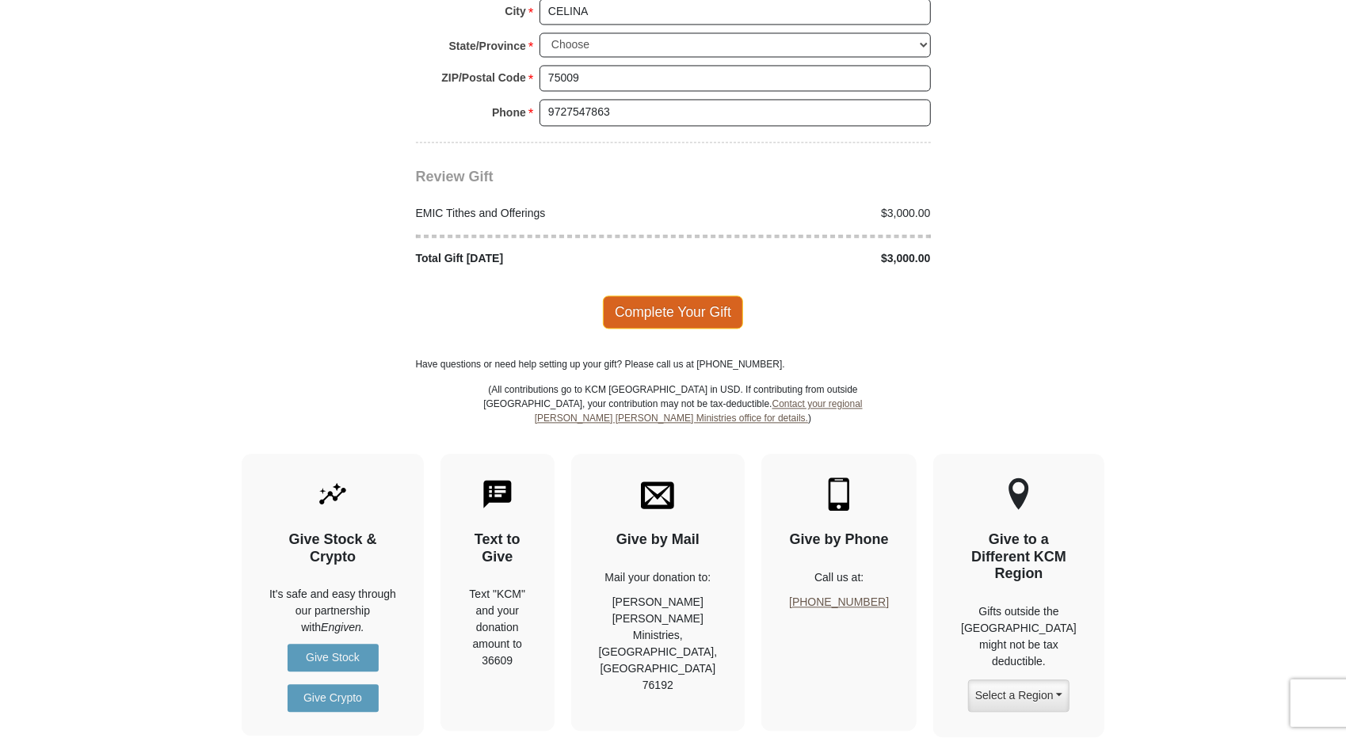
click at [675, 296] on span "Complete Your Gift" at bounding box center [673, 312] width 140 height 33
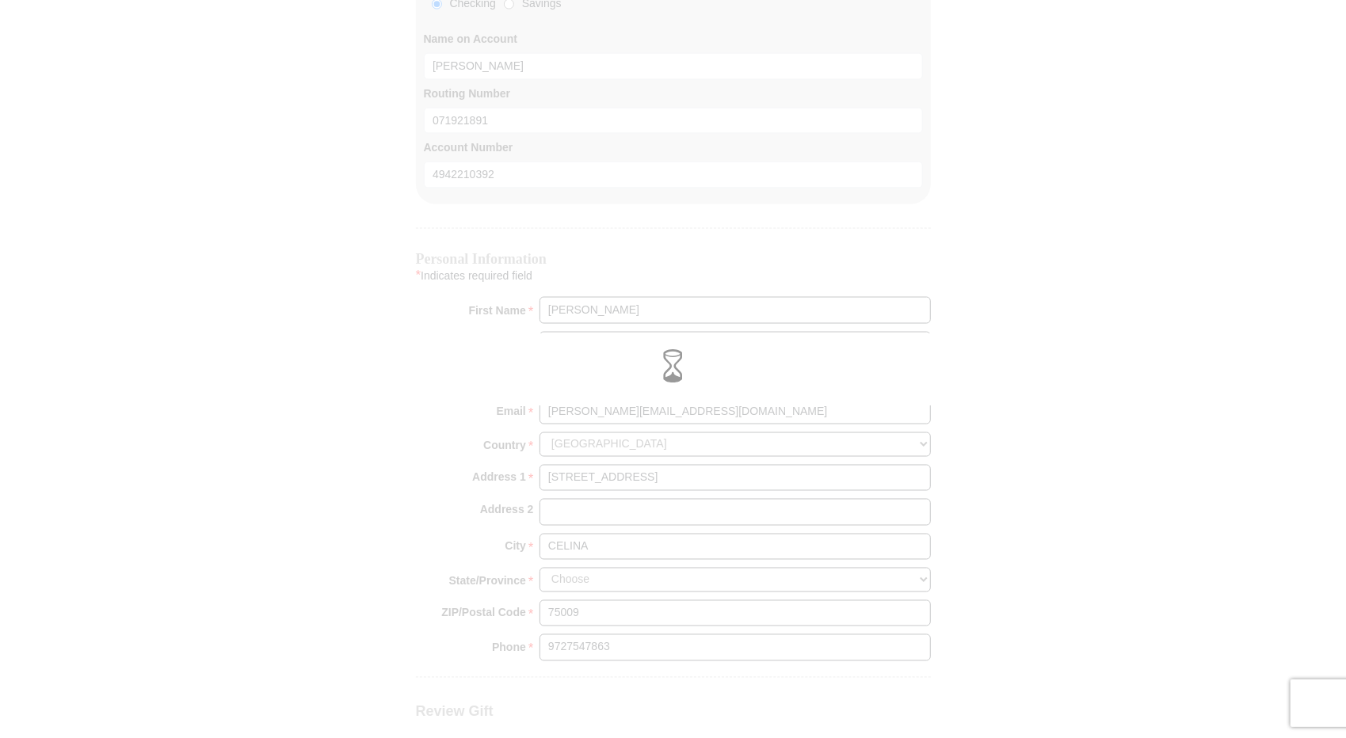
scroll to position [1176, 0]
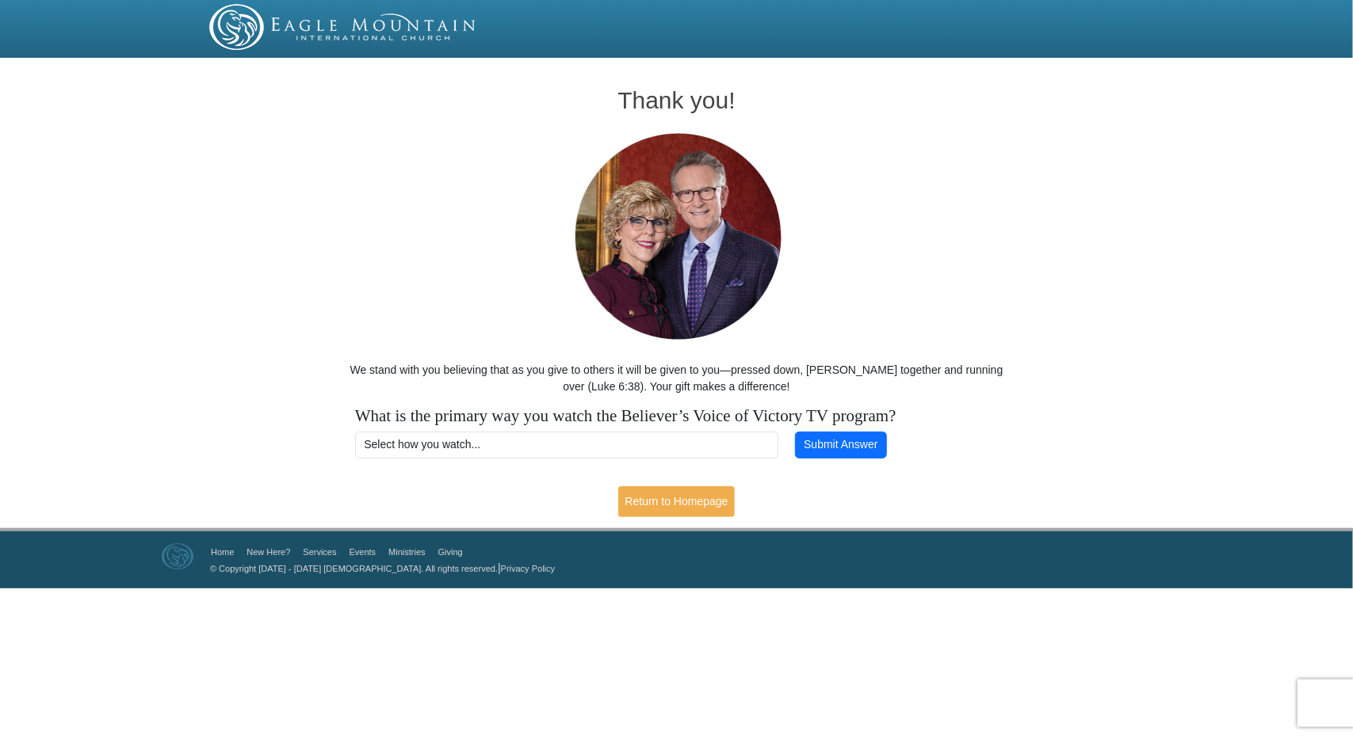
click at [420, 249] on div "Thank you! We stand with you believing that as you give to others it will be gi…" at bounding box center [676, 260] width 677 height 395
click at [1128, 176] on div "Thank you! We stand with you believing that as you give to others it will be gi…" at bounding box center [676, 295] width 1353 height 465
